Goal: Information Seeking & Learning: Learn about a topic

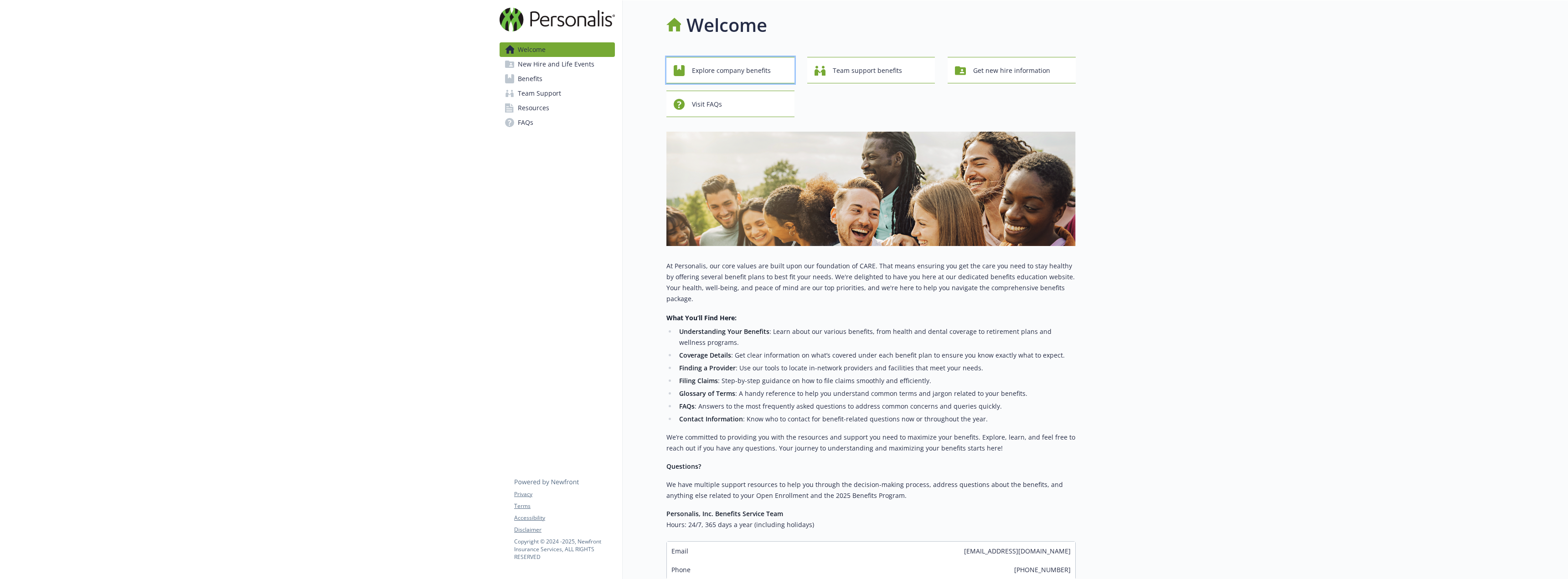
click at [717, 63] on span "Explore company benefits" at bounding box center [732, 71] width 79 height 18
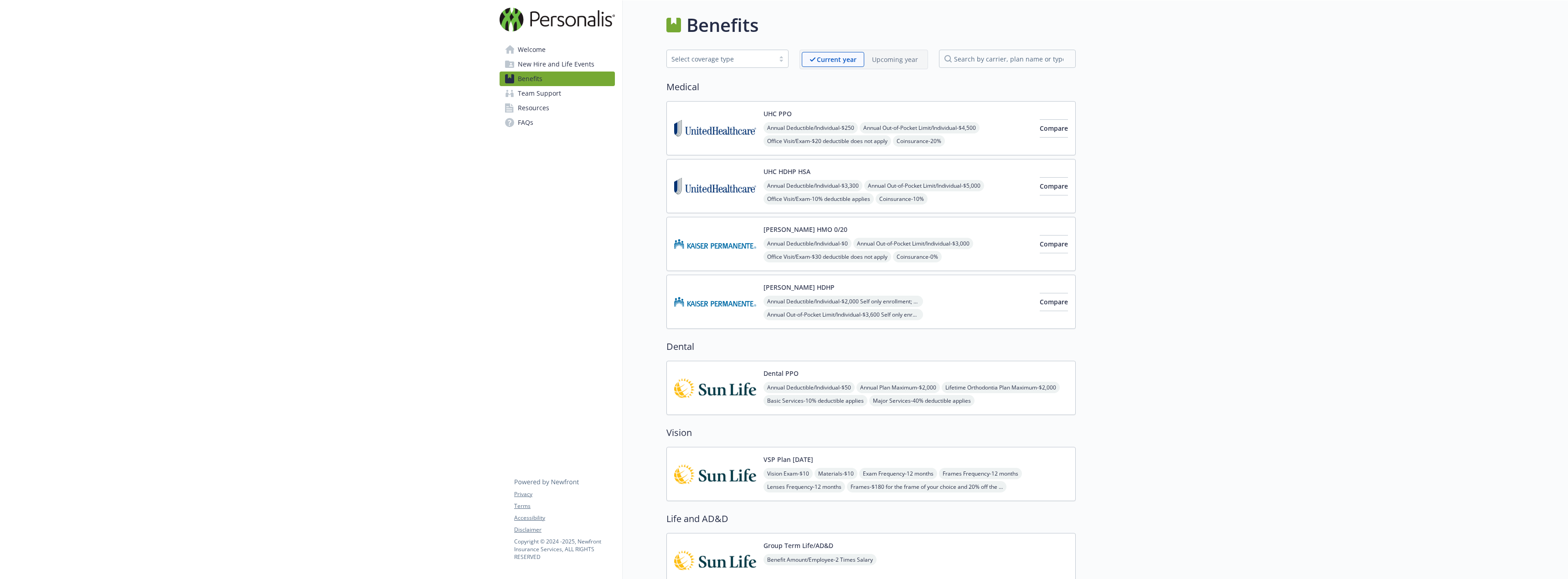
click at [539, 106] on span "Resources" at bounding box center [533, 108] width 31 height 14
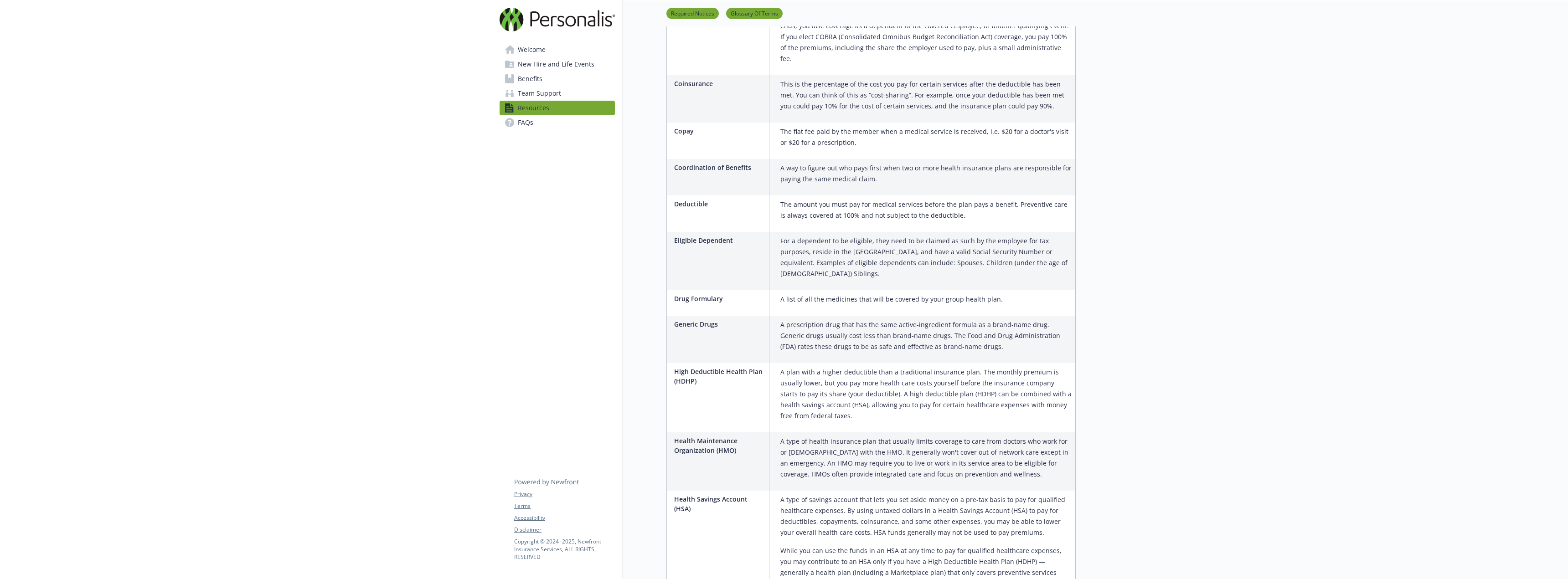
scroll to position [1139, 0]
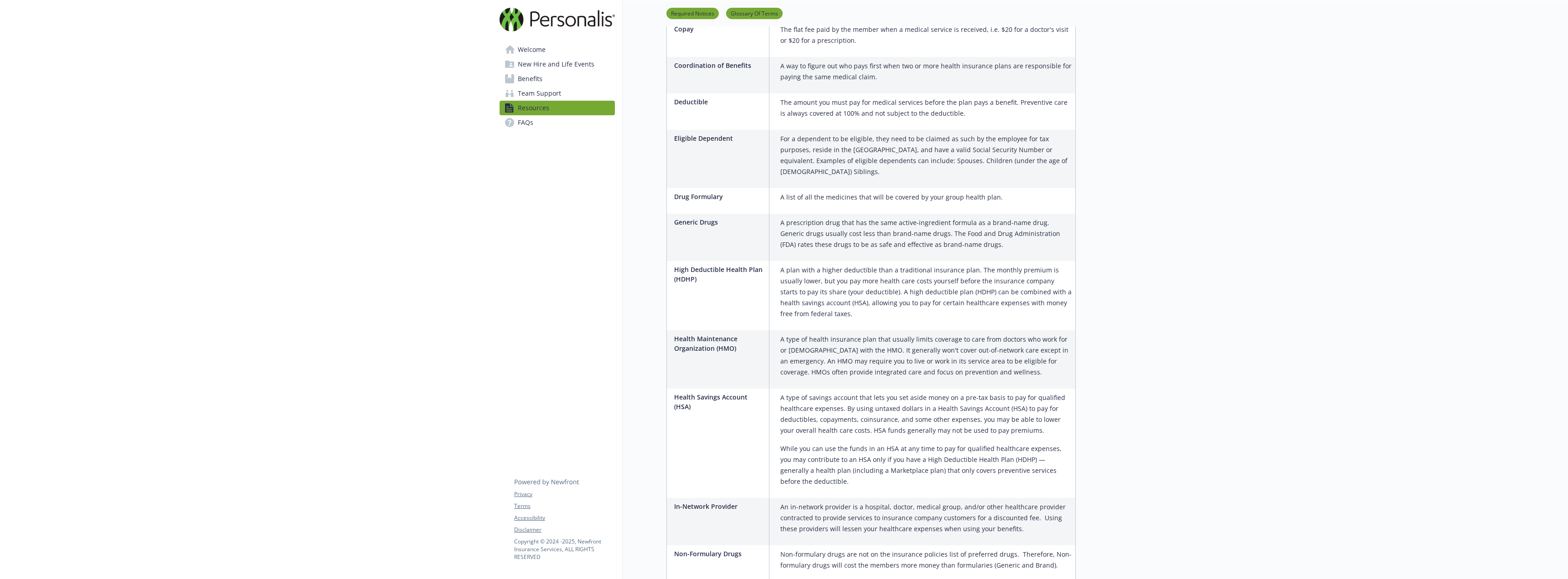
click at [534, 77] on span "Benefits" at bounding box center [530, 78] width 25 height 14
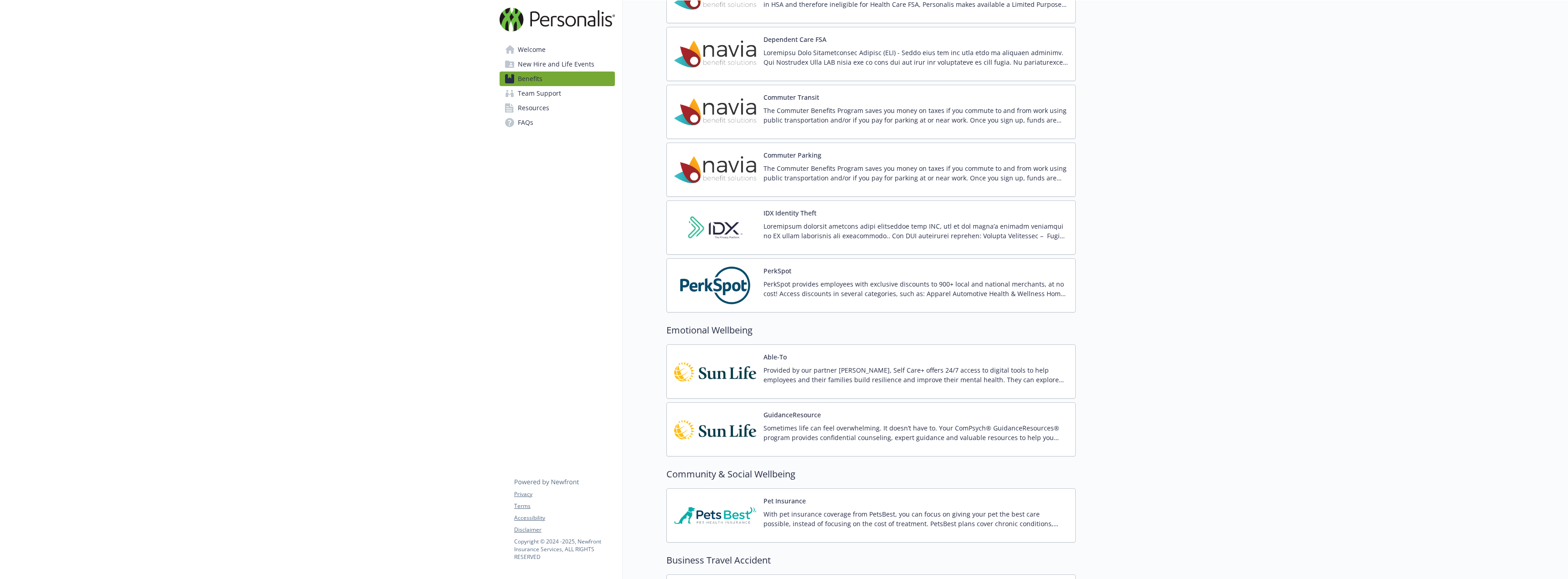
scroll to position [1230, 0]
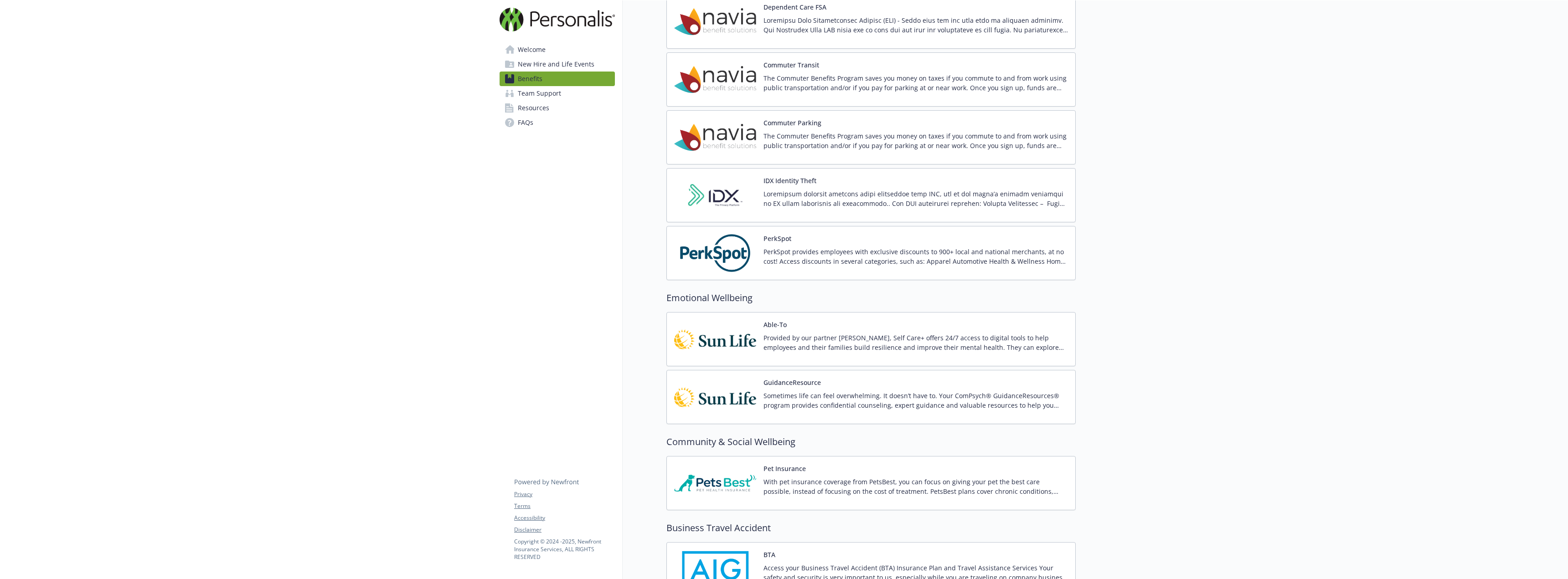
click at [777, 375] on div "GuidanceResource Sometimes life can feel overwhelming. It doesn’t have to. Your…" at bounding box center [871, 397] width 409 height 54
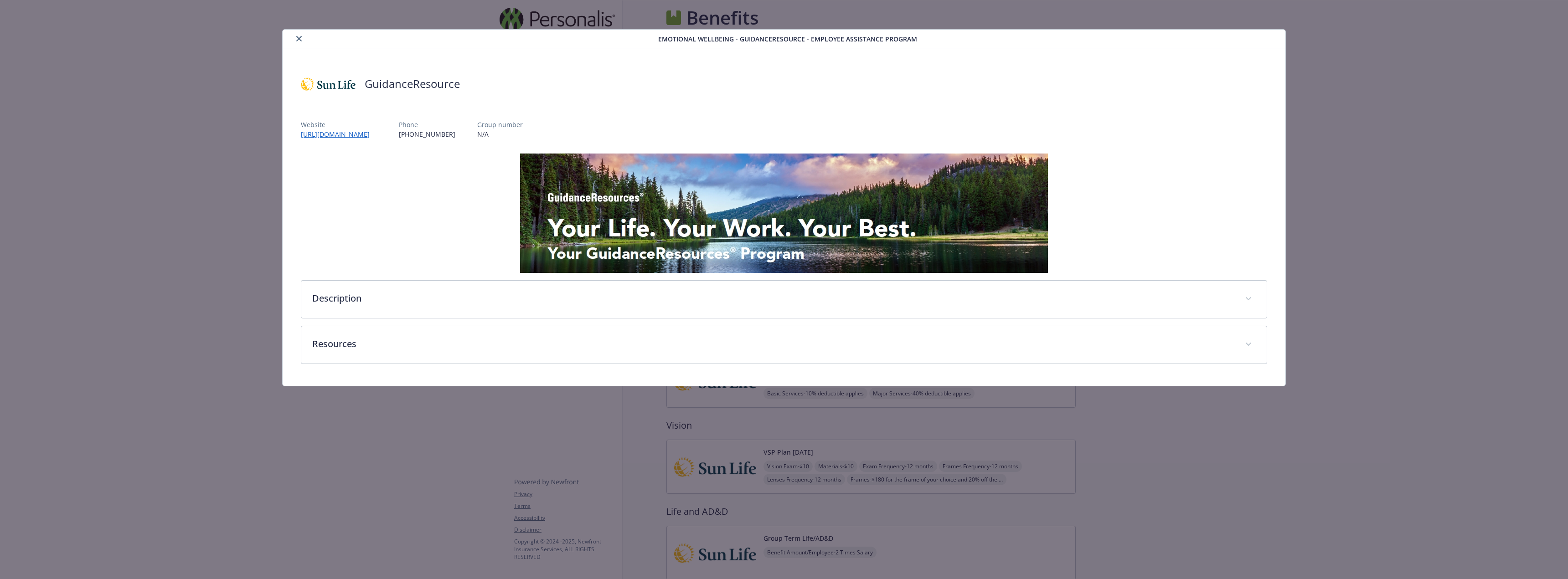
scroll to position [1230, 0]
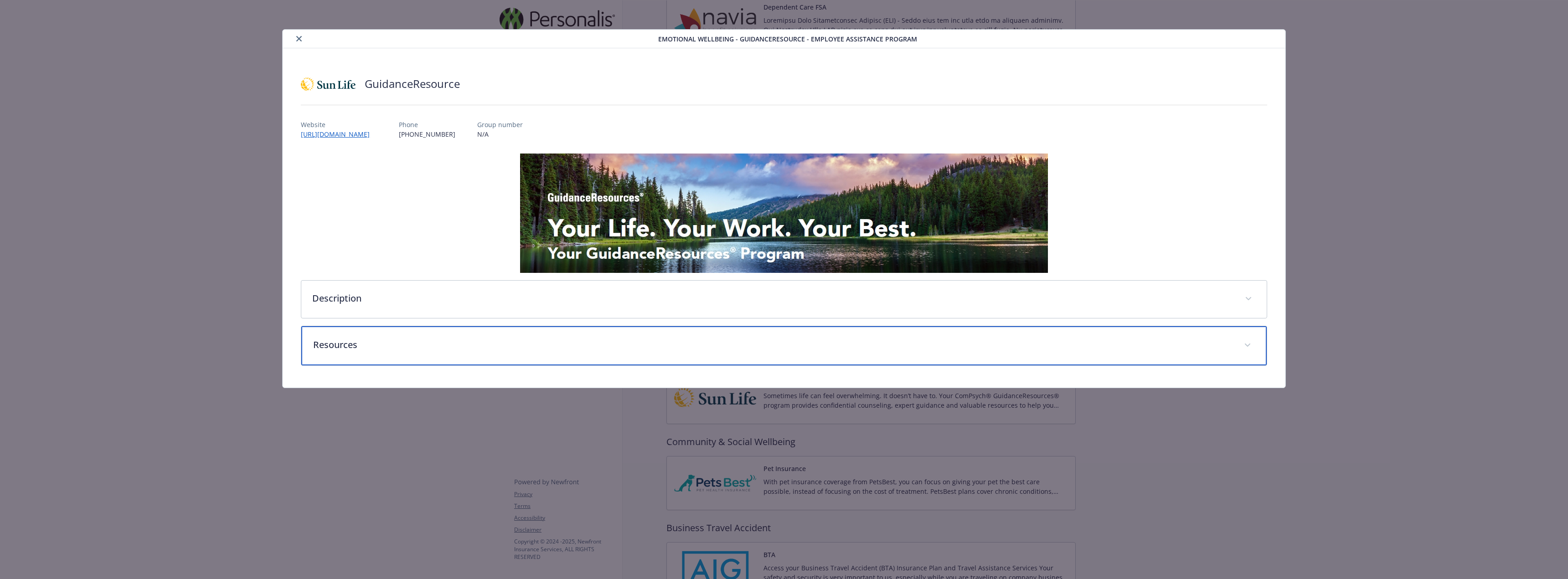
click at [394, 340] on p "Resources" at bounding box center [773, 344] width 920 height 14
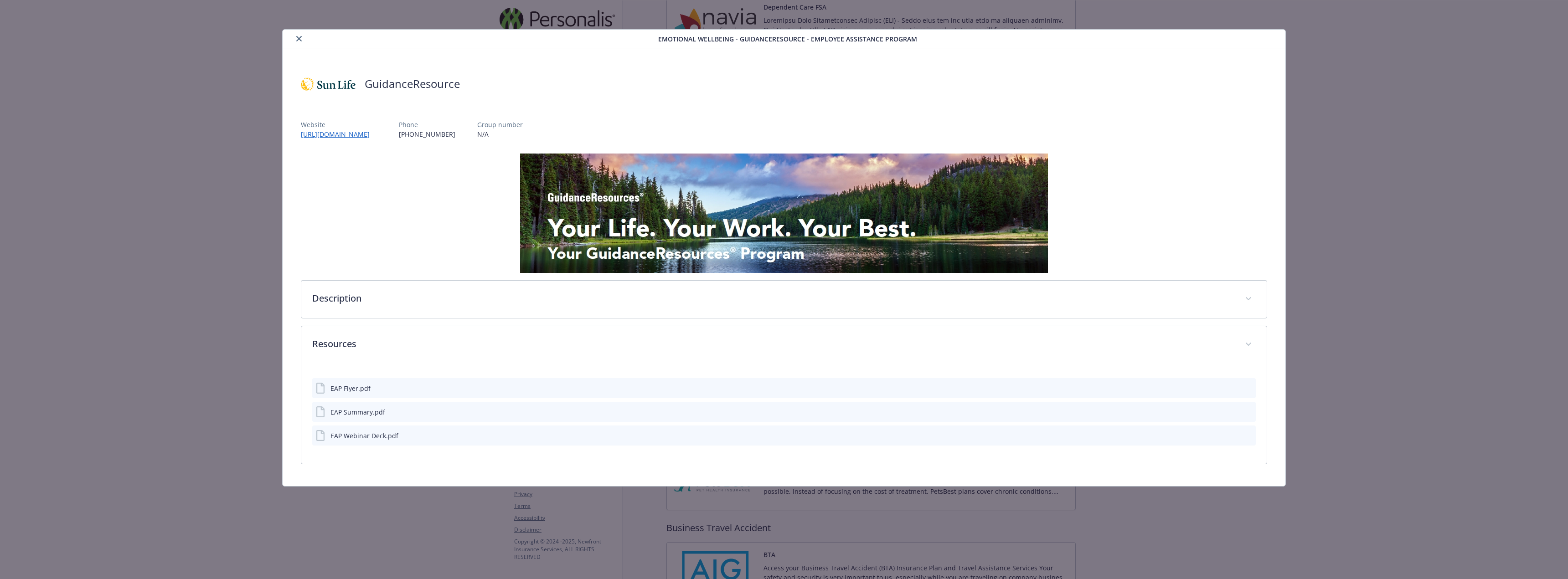
click at [302, 38] on button "close" at bounding box center [299, 38] width 11 height 11
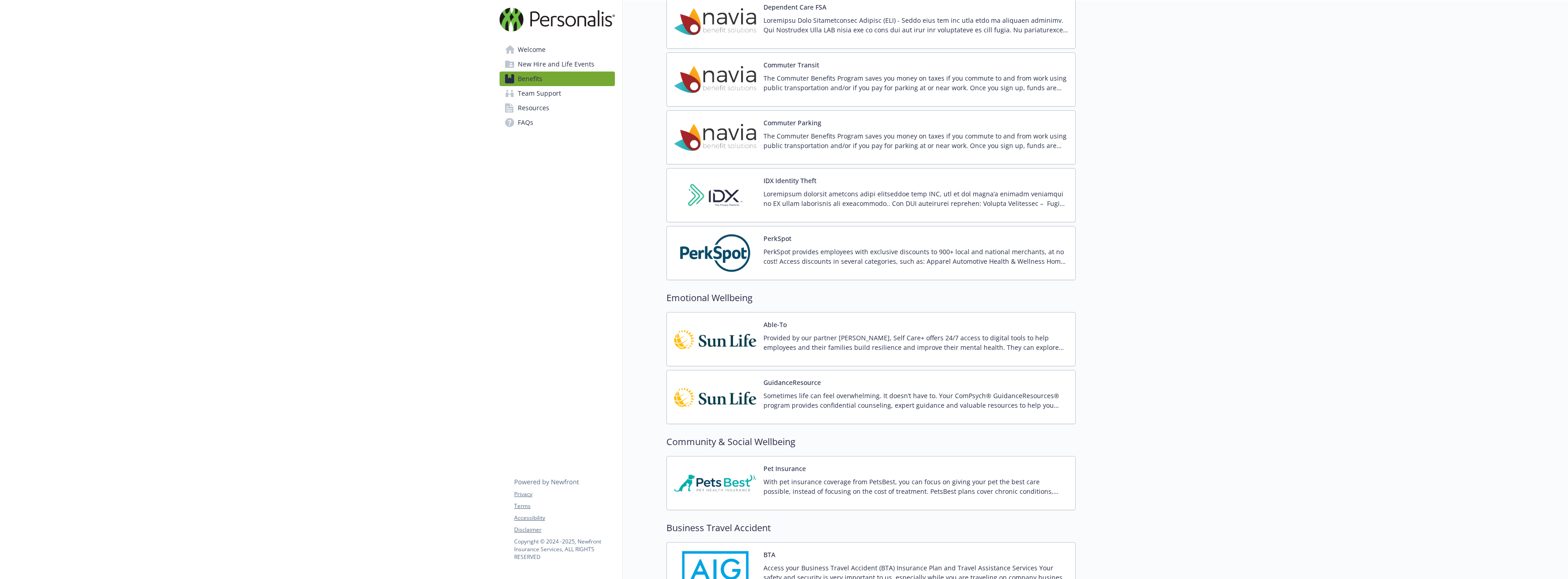
click at [725, 392] on img at bounding box center [715, 397] width 82 height 39
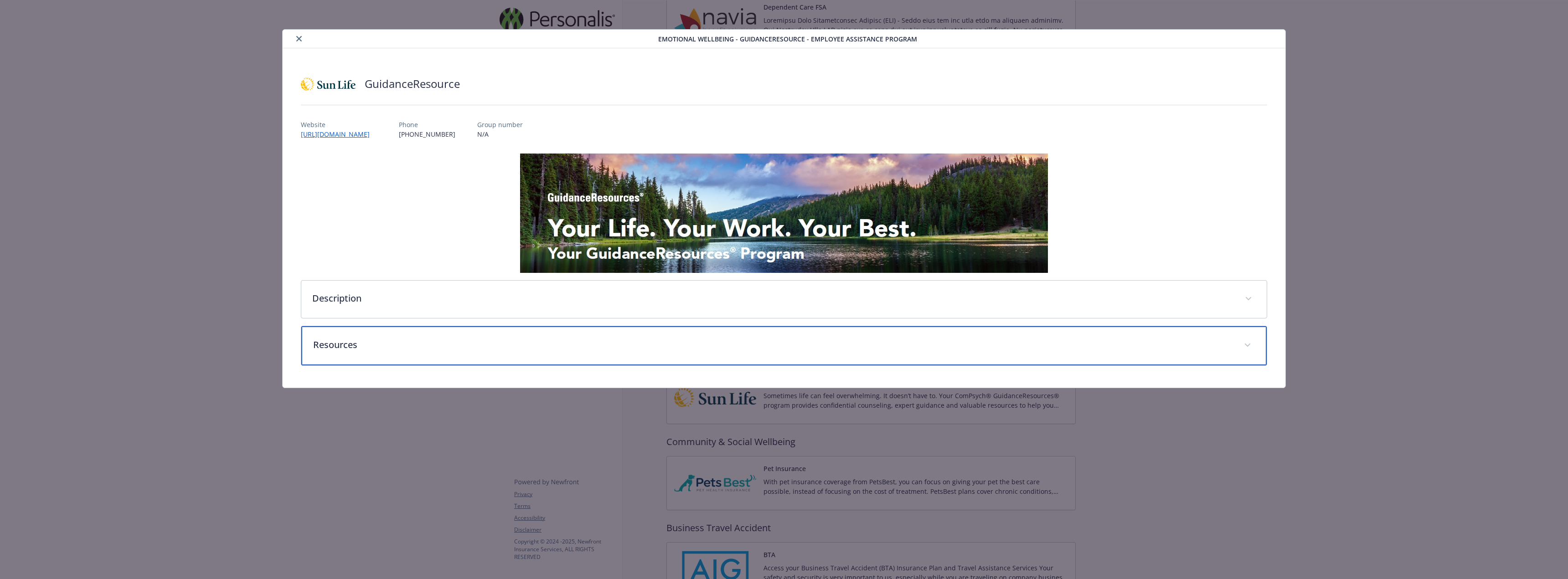
click at [420, 341] on p "Resources" at bounding box center [773, 344] width 920 height 14
